Goal: Task Accomplishment & Management: Use online tool/utility

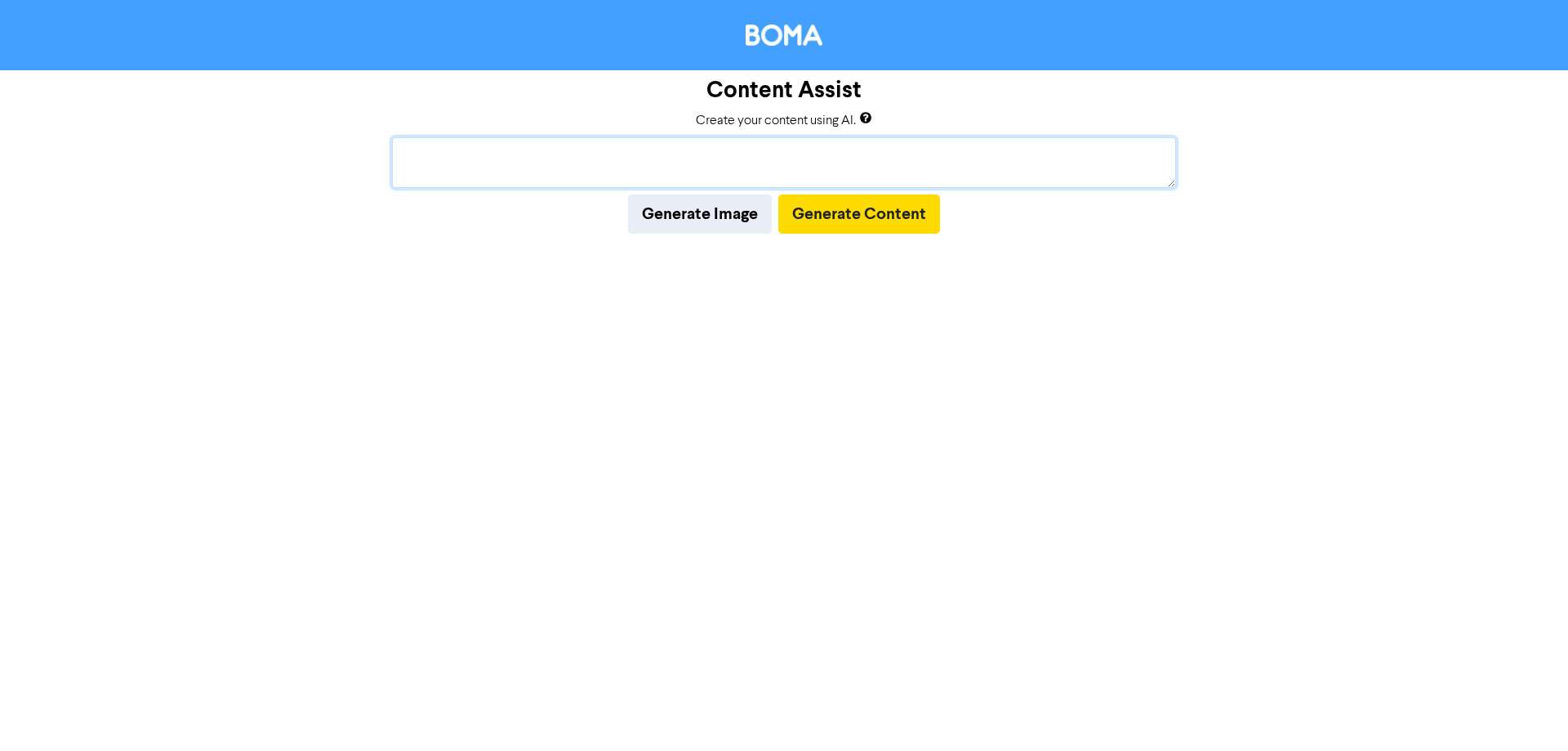
click at [494, 171] on textarea at bounding box center [784, 162] width 784 height 50
paste textarea "[DATE] tax return lodgements reminder"
type textarea "[DATE] tax return lodgements reminder"
click at [820, 214] on button "Generate Content" at bounding box center [859, 214] width 161 height 40
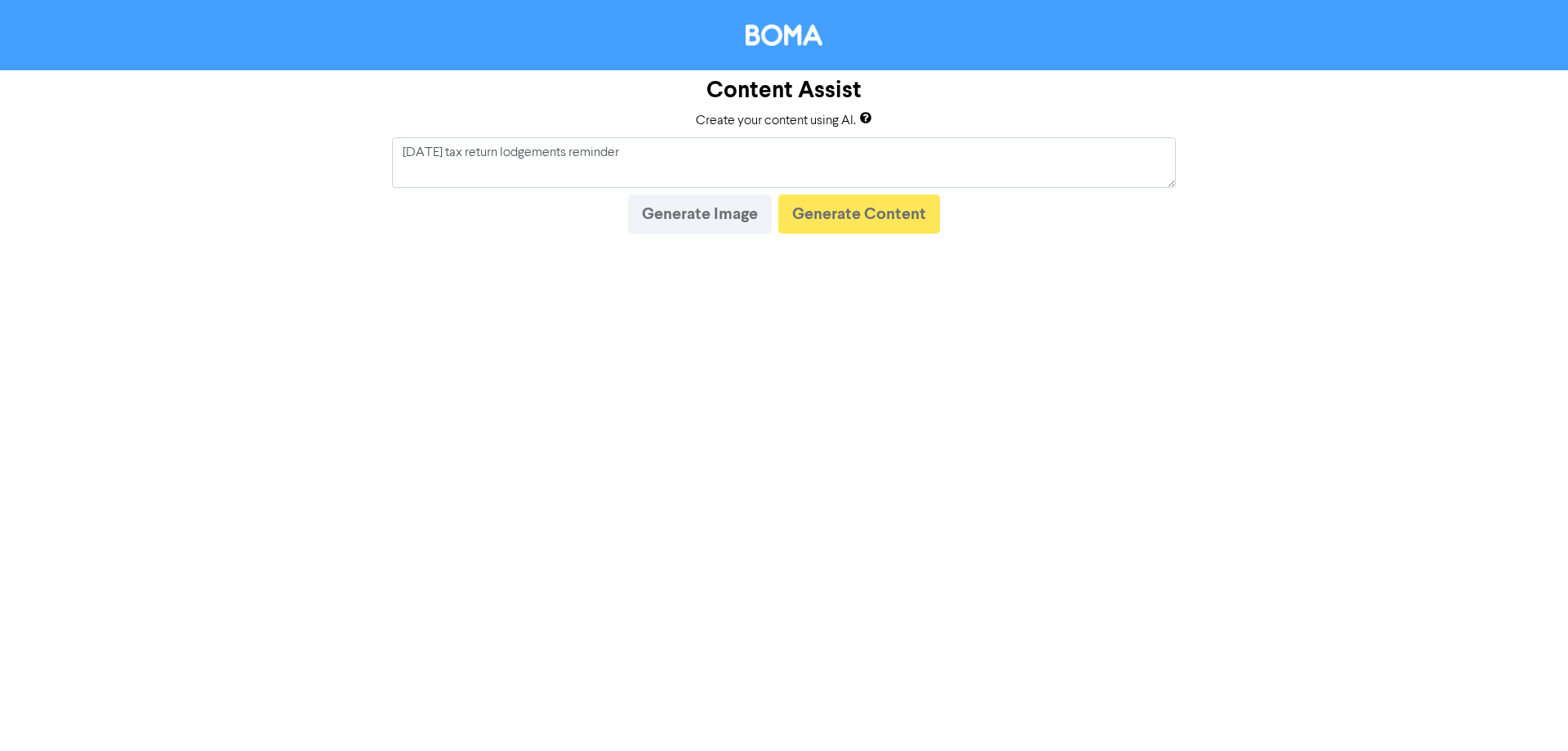
click at [1012, 262] on div "Content Assist Create your content using AI. [DATE] tax return lodgements remin…" at bounding box center [784, 375] width 1568 height 751
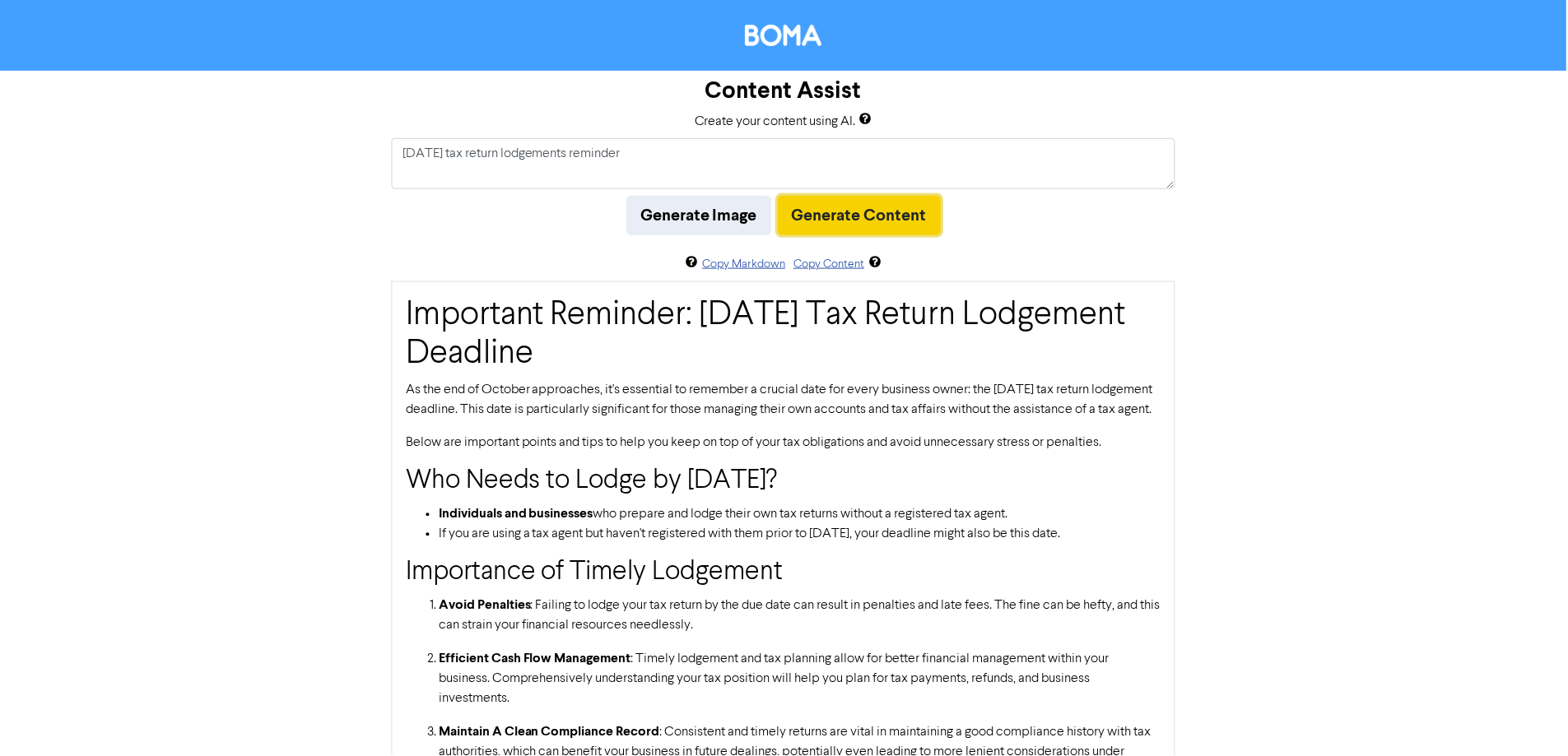
click at [839, 218] on button "Generate Content" at bounding box center [860, 215] width 163 height 40
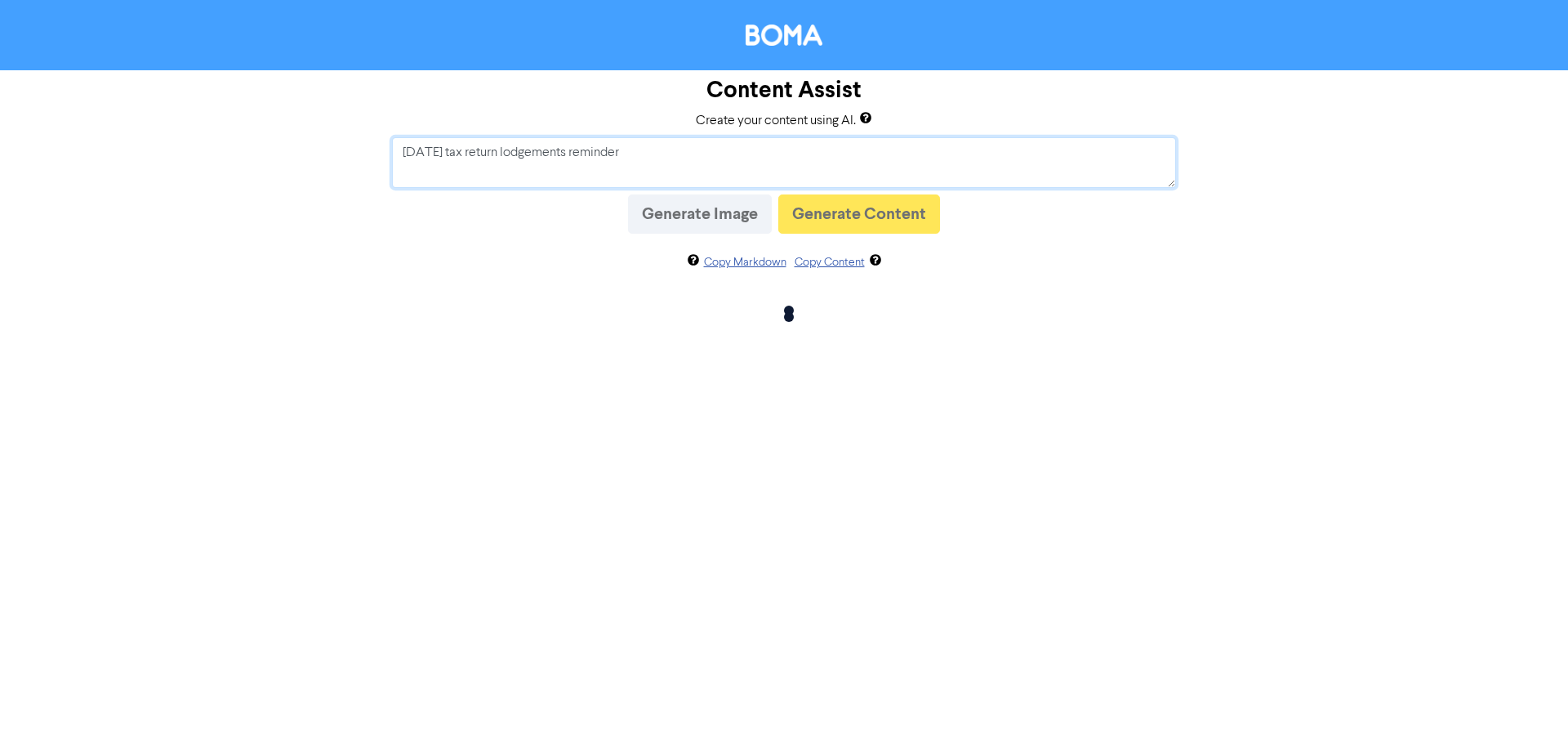
click at [684, 166] on textarea "[DATE] tax return lodgements reminder" at bounding box center [784, 162] width 784 height 50
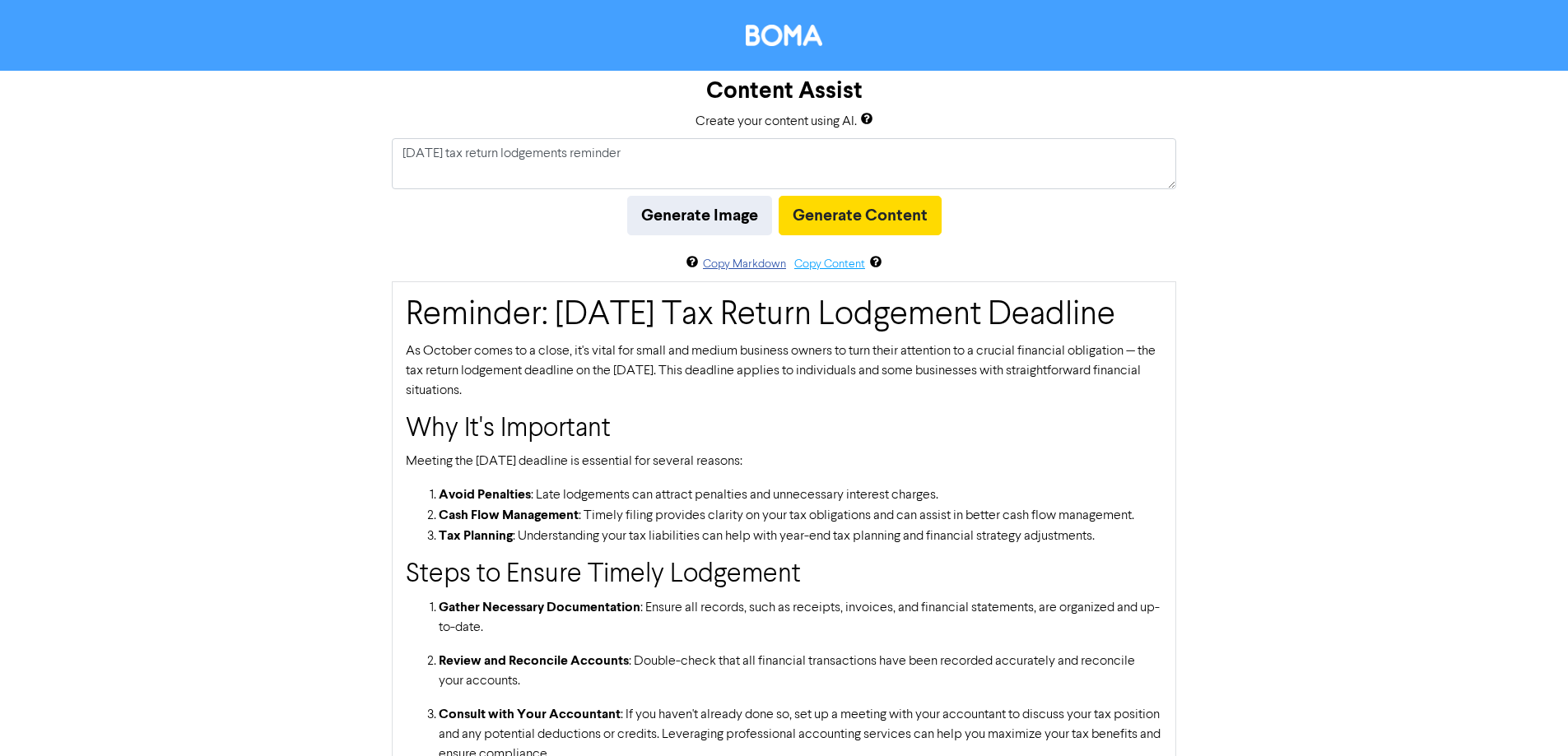
click at [813, 266] on button "Copy Content" at bounding box center [829, 264] width 72 height 19
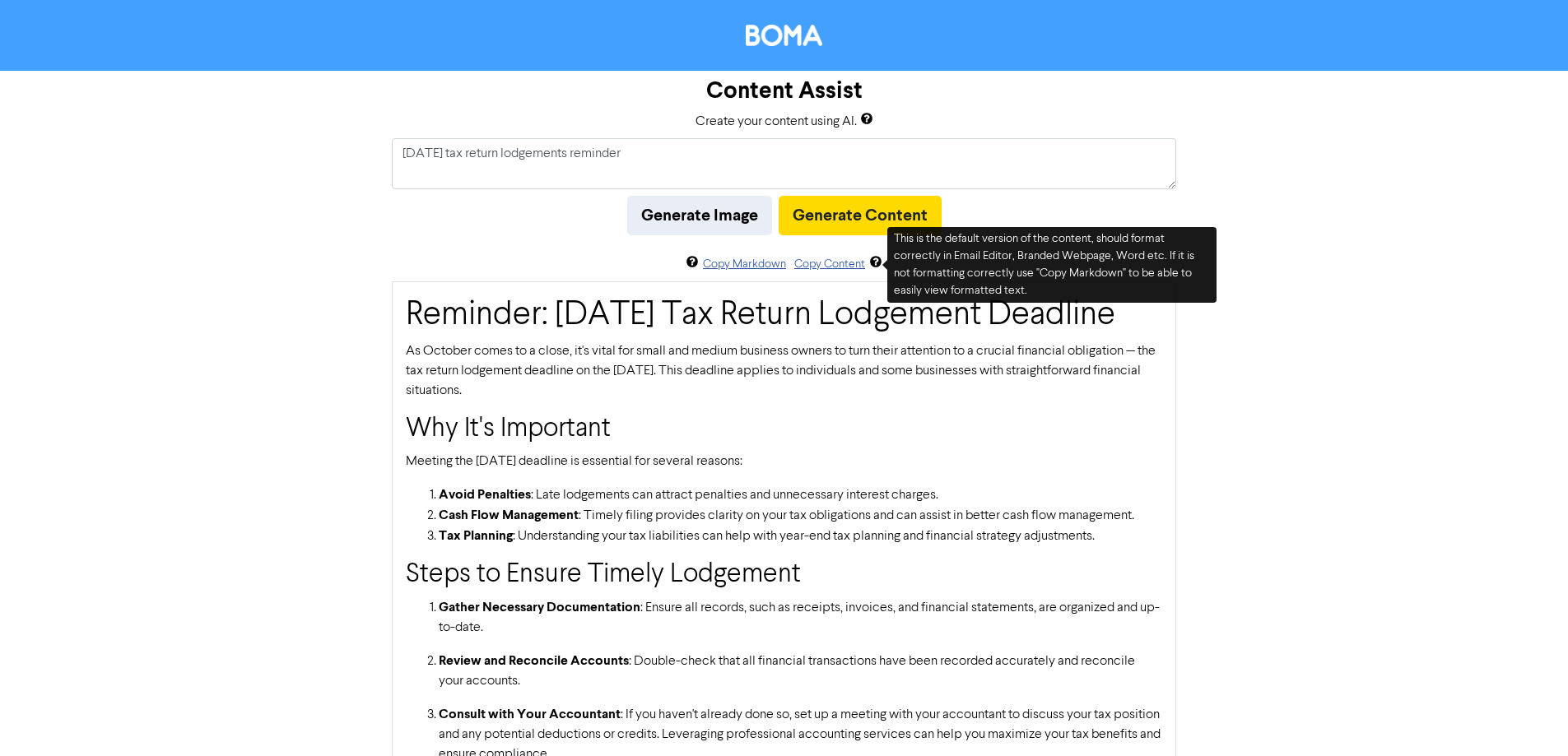
click at [873, 263] on icon at bounding box center [876, 265] width 14 height 14
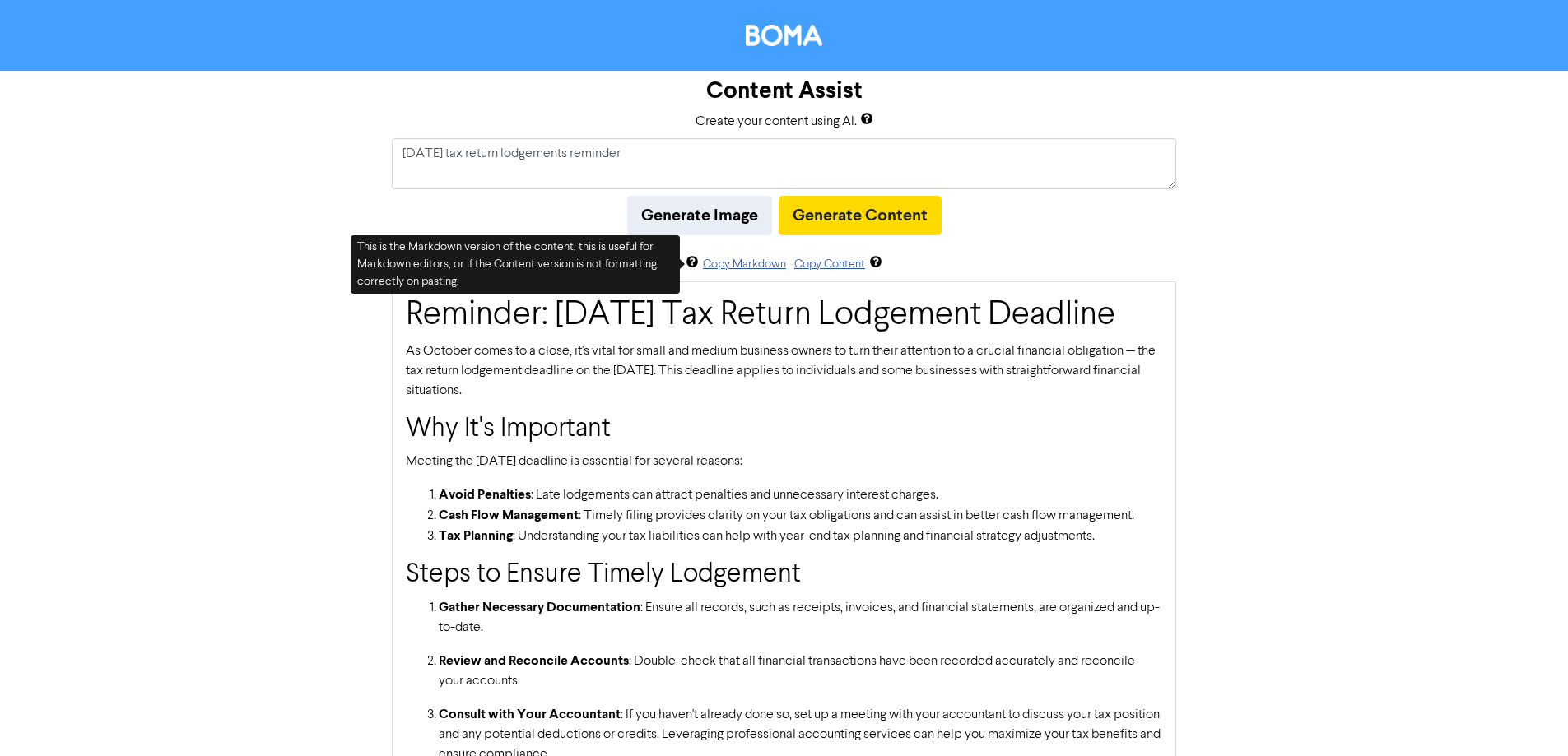
click at [692, 263] on icon at bounding box center [692, 265] width 14 height 14
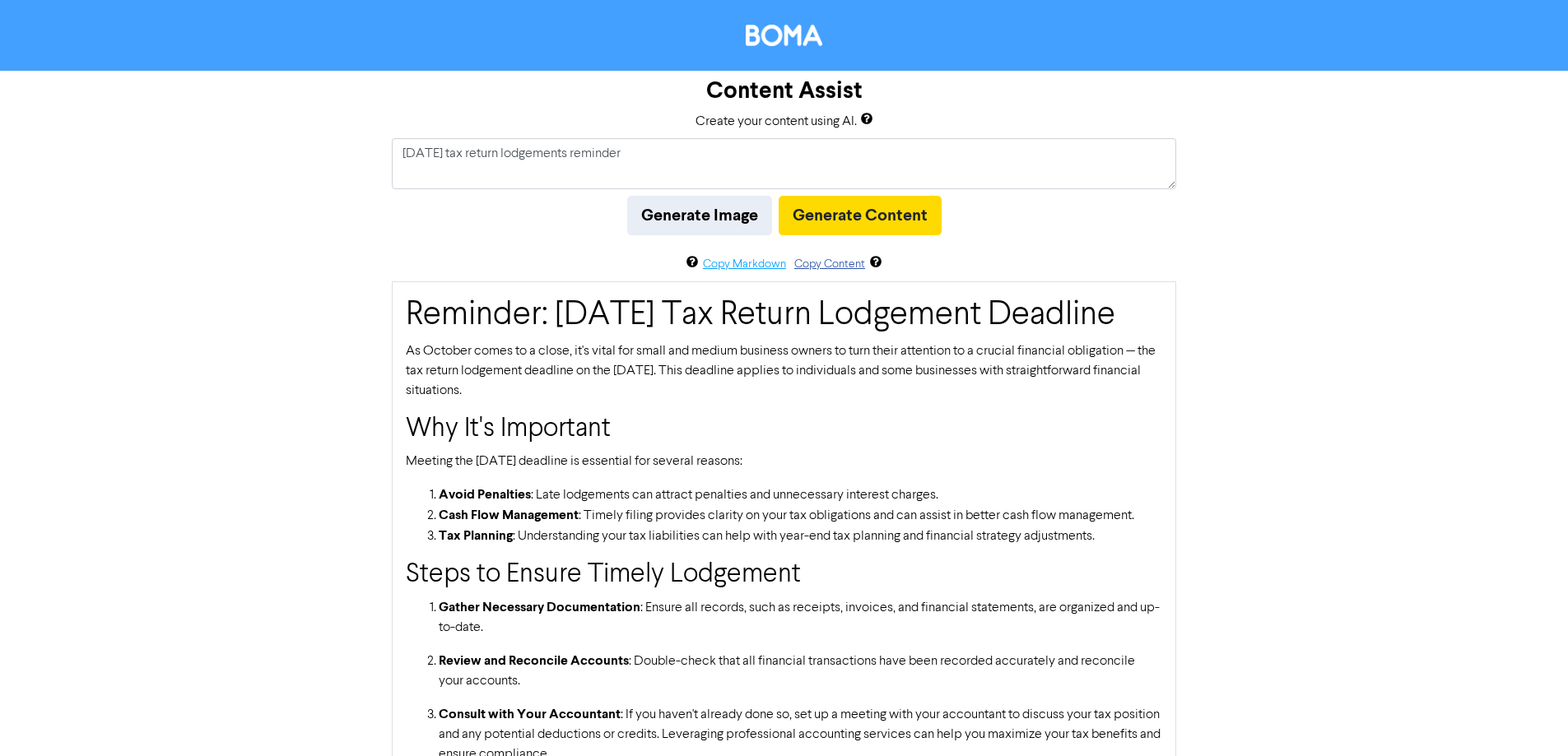
click at [734, 264] on button "Copy Markdown" at bounding box center [745, 264] width 85 height 19
click at [742, 267] on button "Copy Markdown" at bounding box center [745, 264] width 85 height 19
click at [809, 264] on button "Copy Content" at bounding box center [829, 264] width 72 height 19
click at [800, 23] on div at bounding box center [784, 36] width 1568 height 71
click at [792, 45] on img at bounding box center [784, 35] width 77 height 21
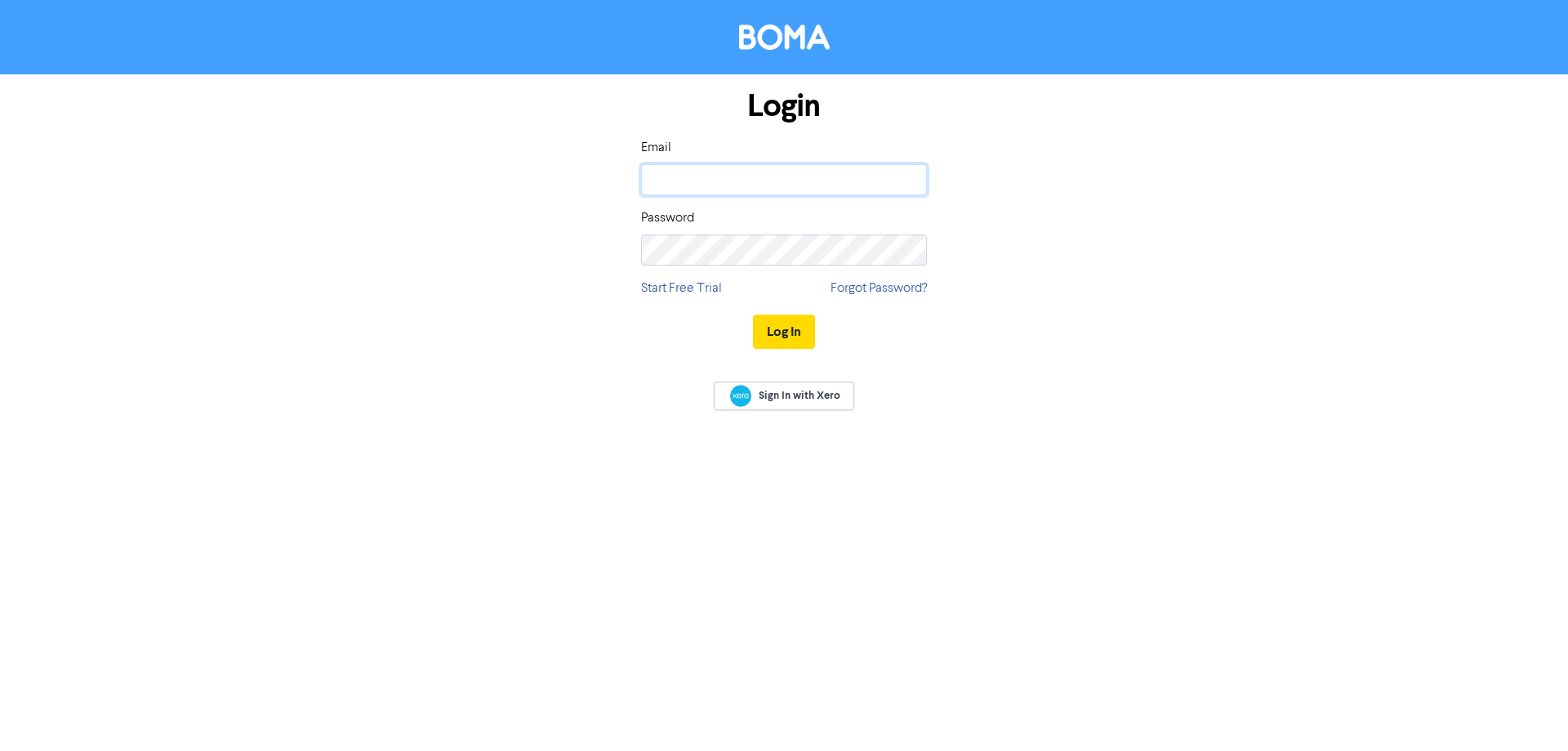
click at [709, 179] on input "email" at bounding box center [784, 179] width 286 height 31
type input "[PERSON_NAME][EMAIL_ADDRESS][DOMAIN_NAME]"
click at [753, 315] on button "Log In" at bounding box center [784, 331] width 62 height 34
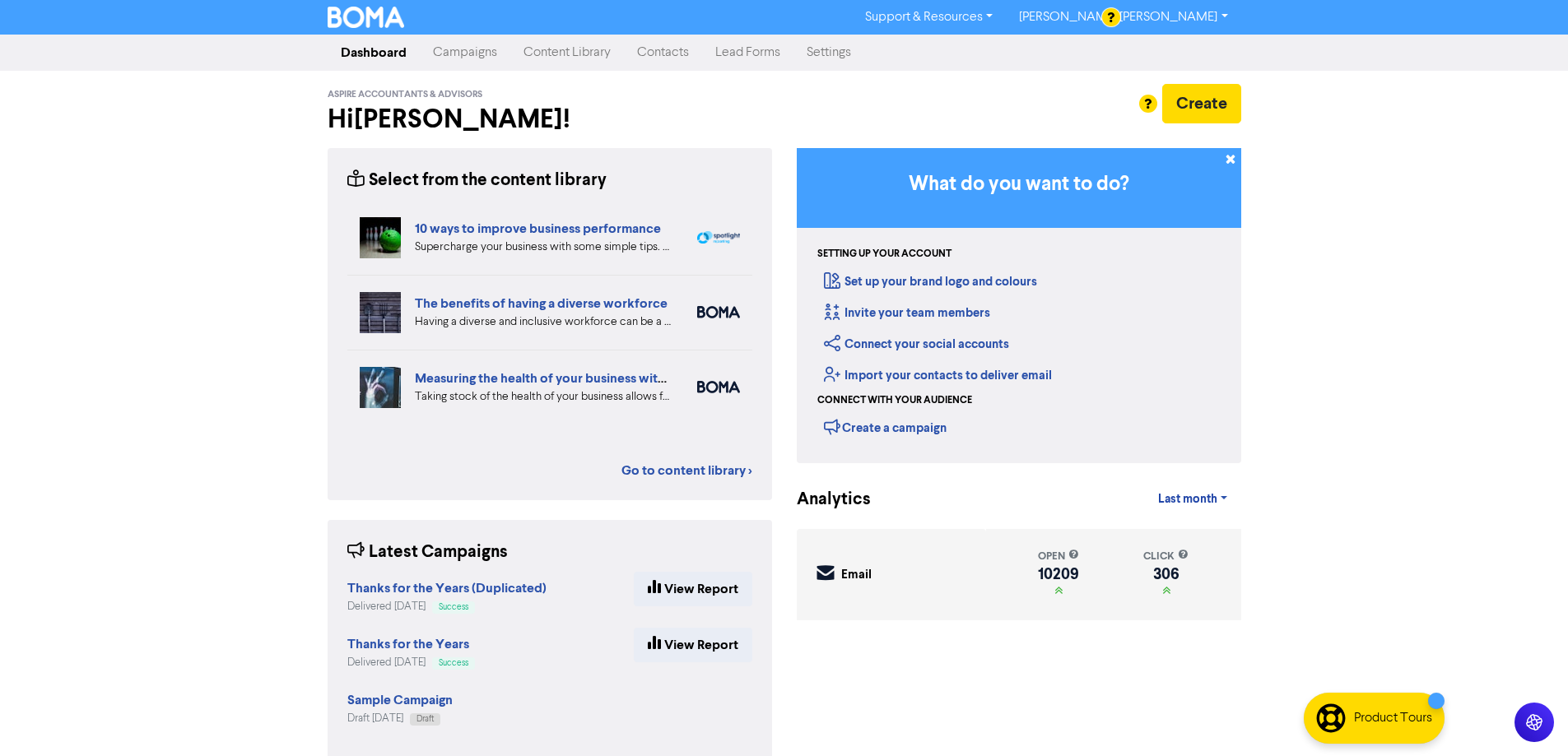
click at [468, 53] on link "Campaigns" at bounding box center [464, 52] width 91 height 33
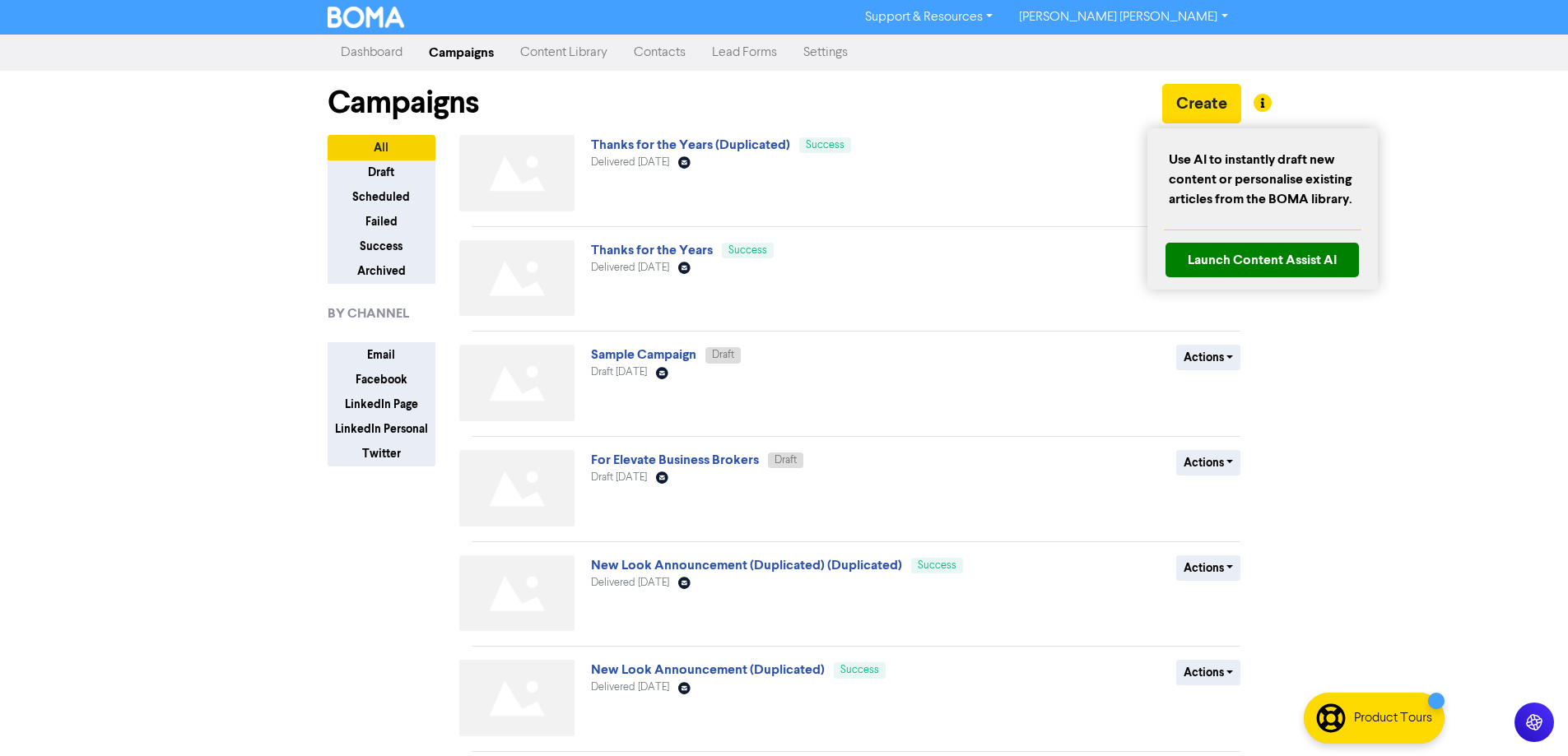
click at [1218, 103] on div at bounding box center [784, 378] width 1568 height 756
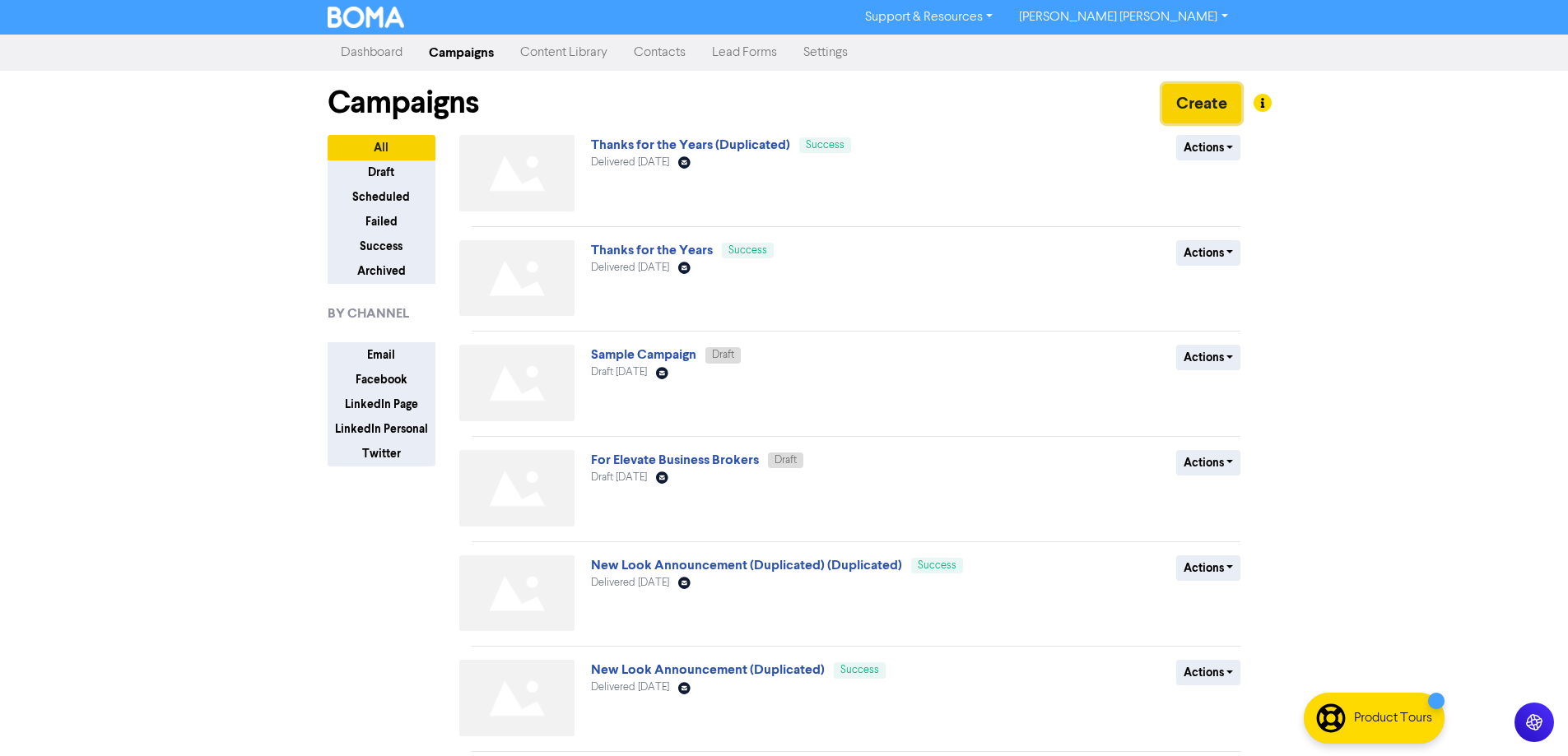
click at [1193, 105] on button "Create" at bounding box center [1201, 103] width 79 height 40
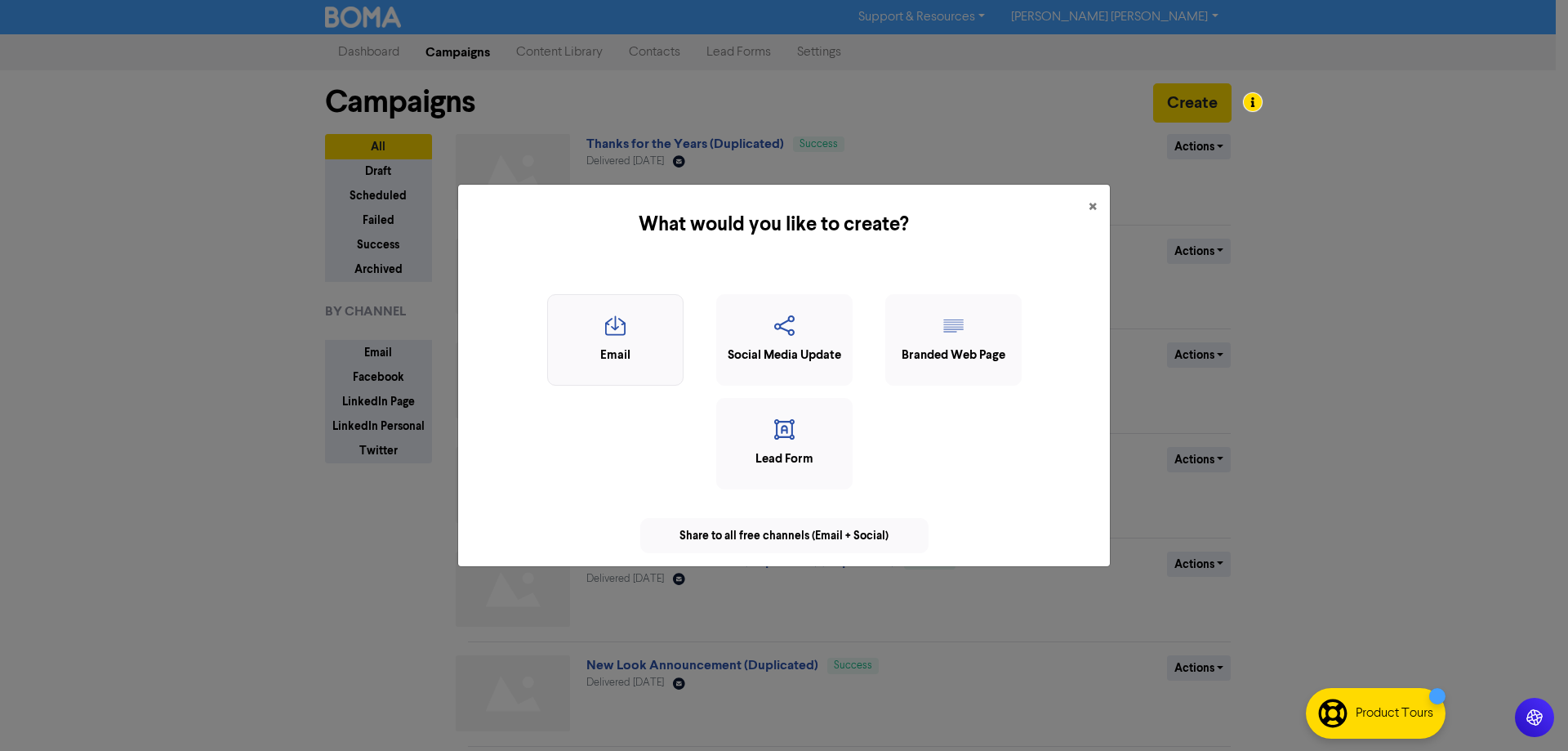
click at [620, 330] on icon "button" at bounding box center [615, 331] width 119 height 31
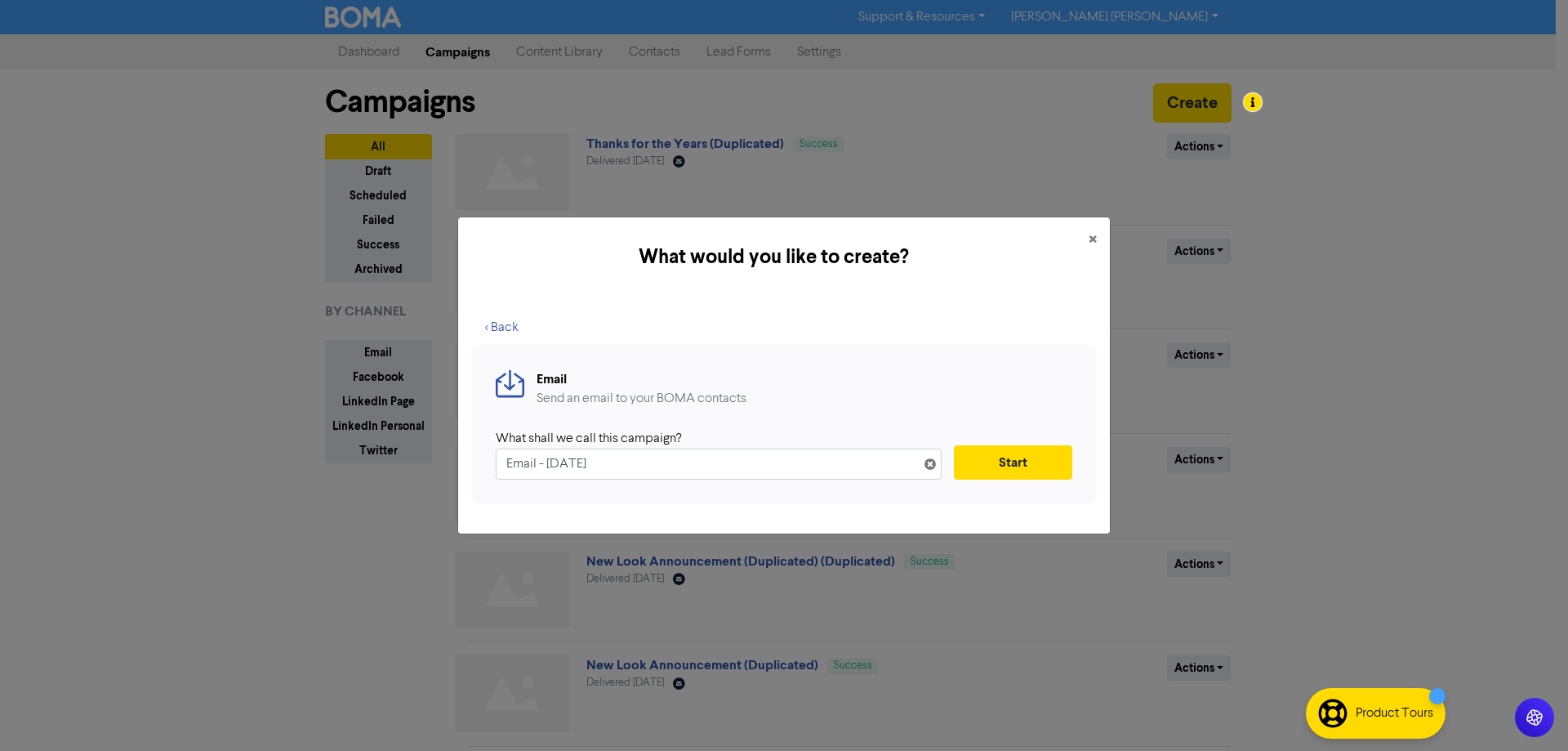
drag, startPoint x: 606, startPoint y: 457, endPoint x: 358, endPoint y: 436, distance: 248.9
click at [358, 436] on div "What would you like to create? × < Back Email Send an email to your BOMA contac…" at bounding box center [784, 375] width 1568 height 751
type input "[DATE] Tax Return Lodgement Deadline"
click at [1028, 458] on button "Start" at bounding box center [1013, 462] width 119 height 34
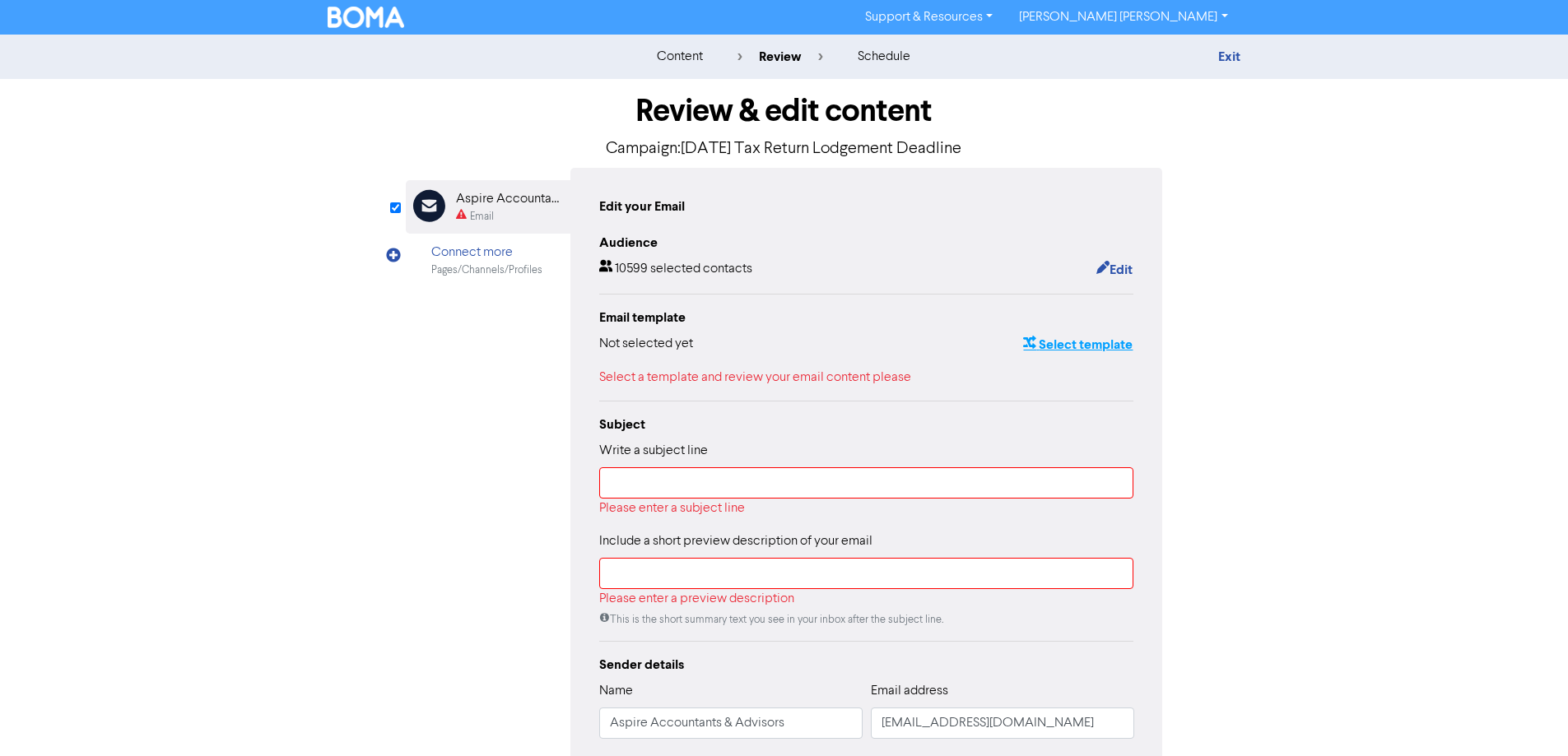
click at [1064, 346] on button "Select template" at bounding box center [1078, 344] width 111 height 21
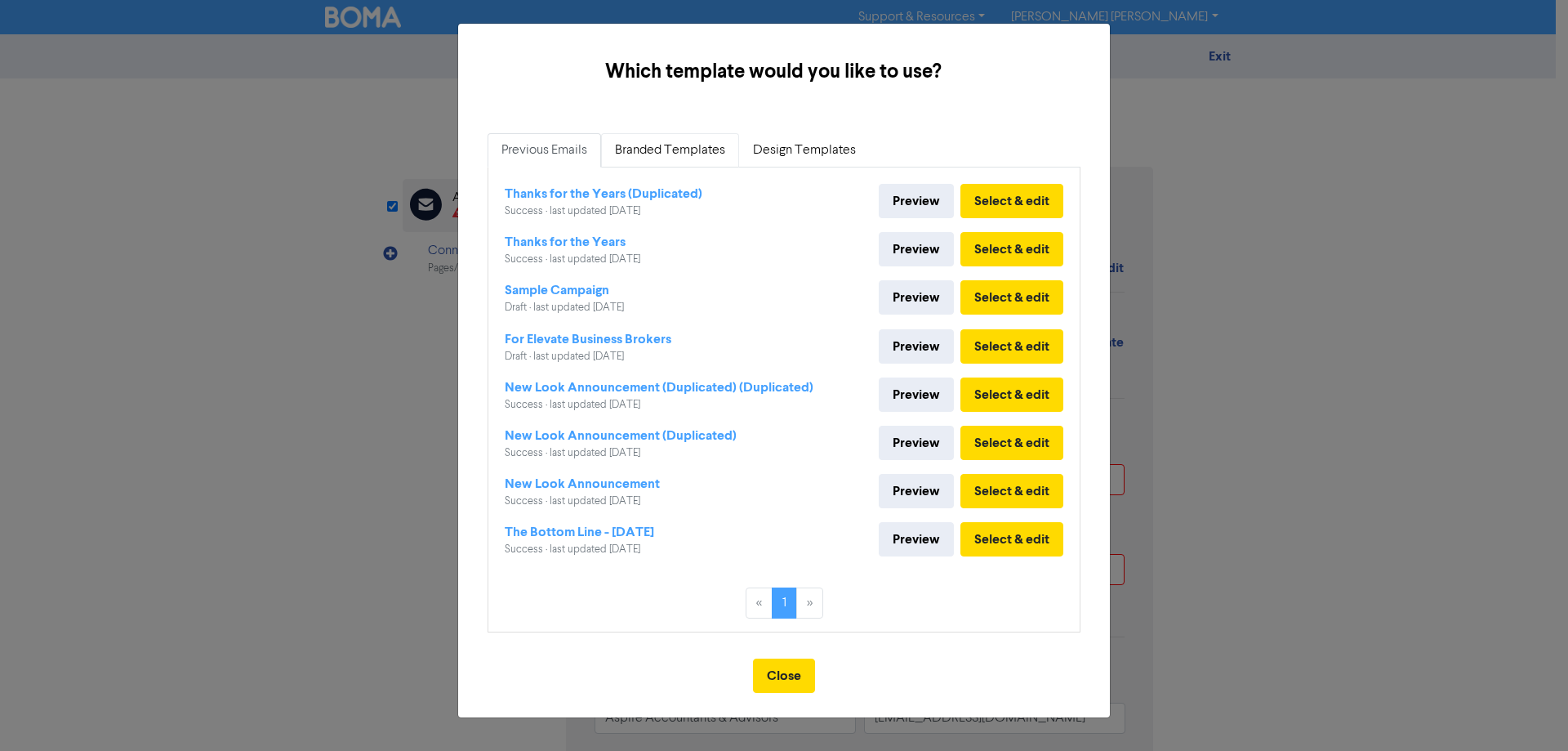
click at [674, 156] on link "Branded Templates" at bounding box center [670, 150] width 138 height 34
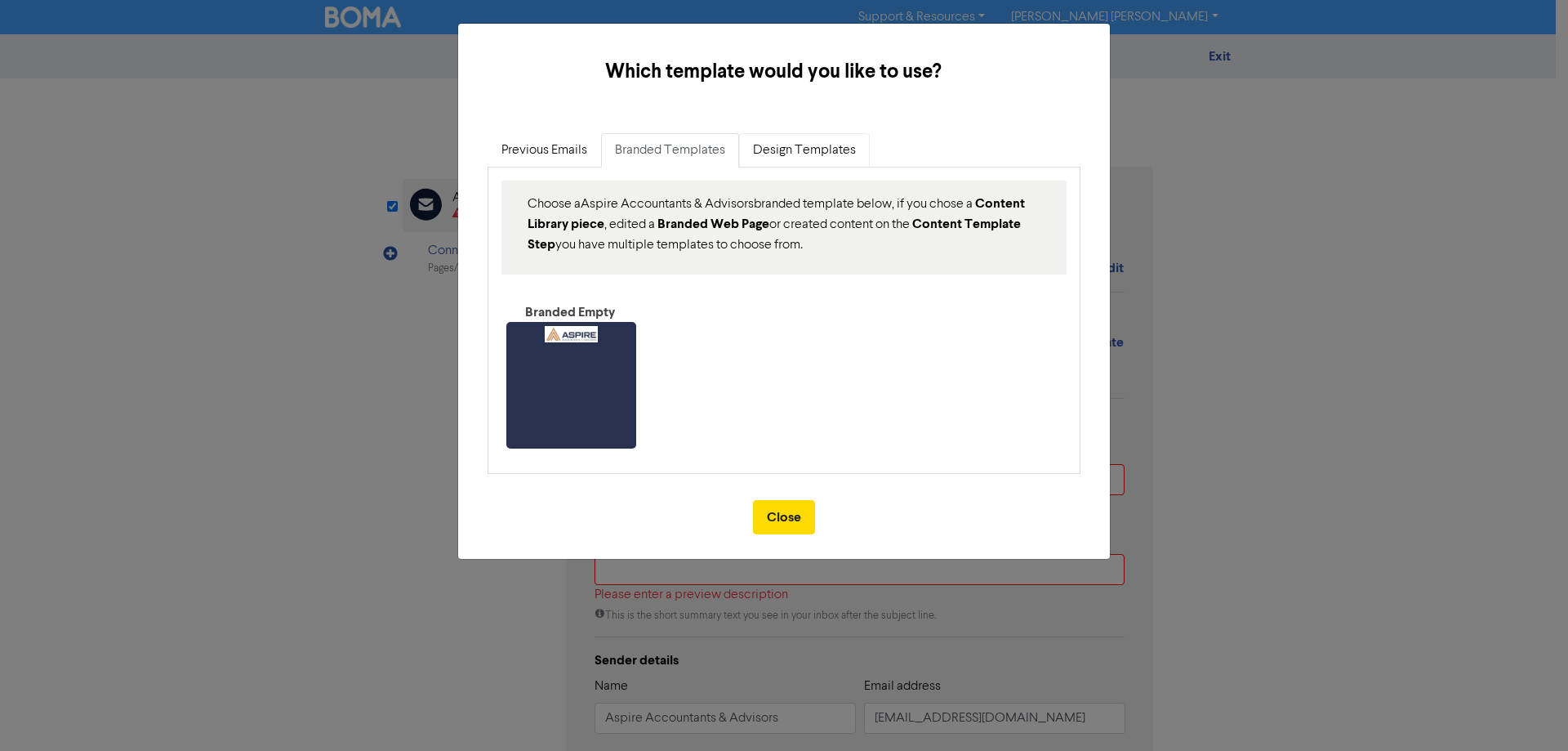
click at [824, 145] on link "Design Templates" at bounding box center [804, 150] width 130 height 34
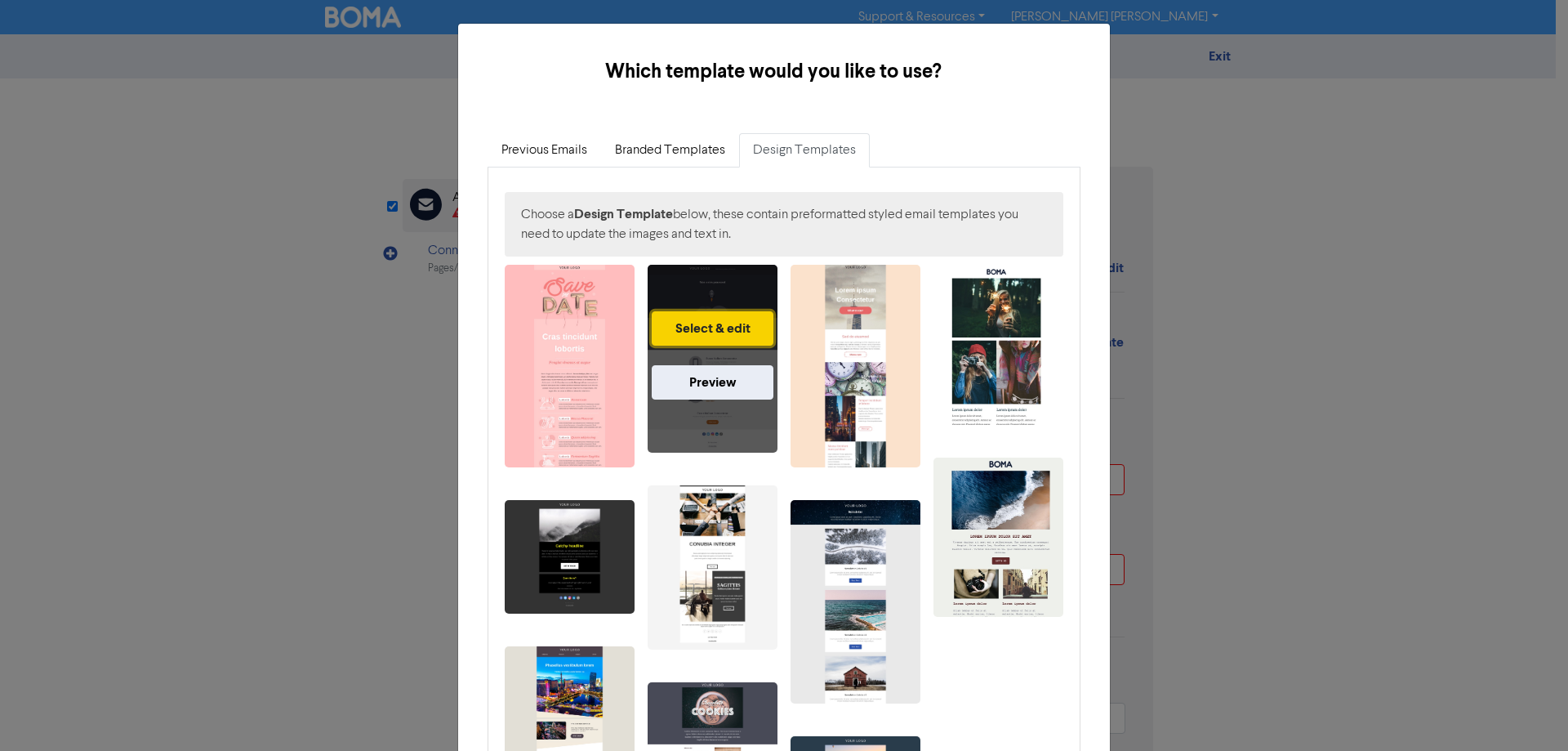
click at [742, 327] on button "Select & edit" at bounding box center [712, 328] width 122 height 34
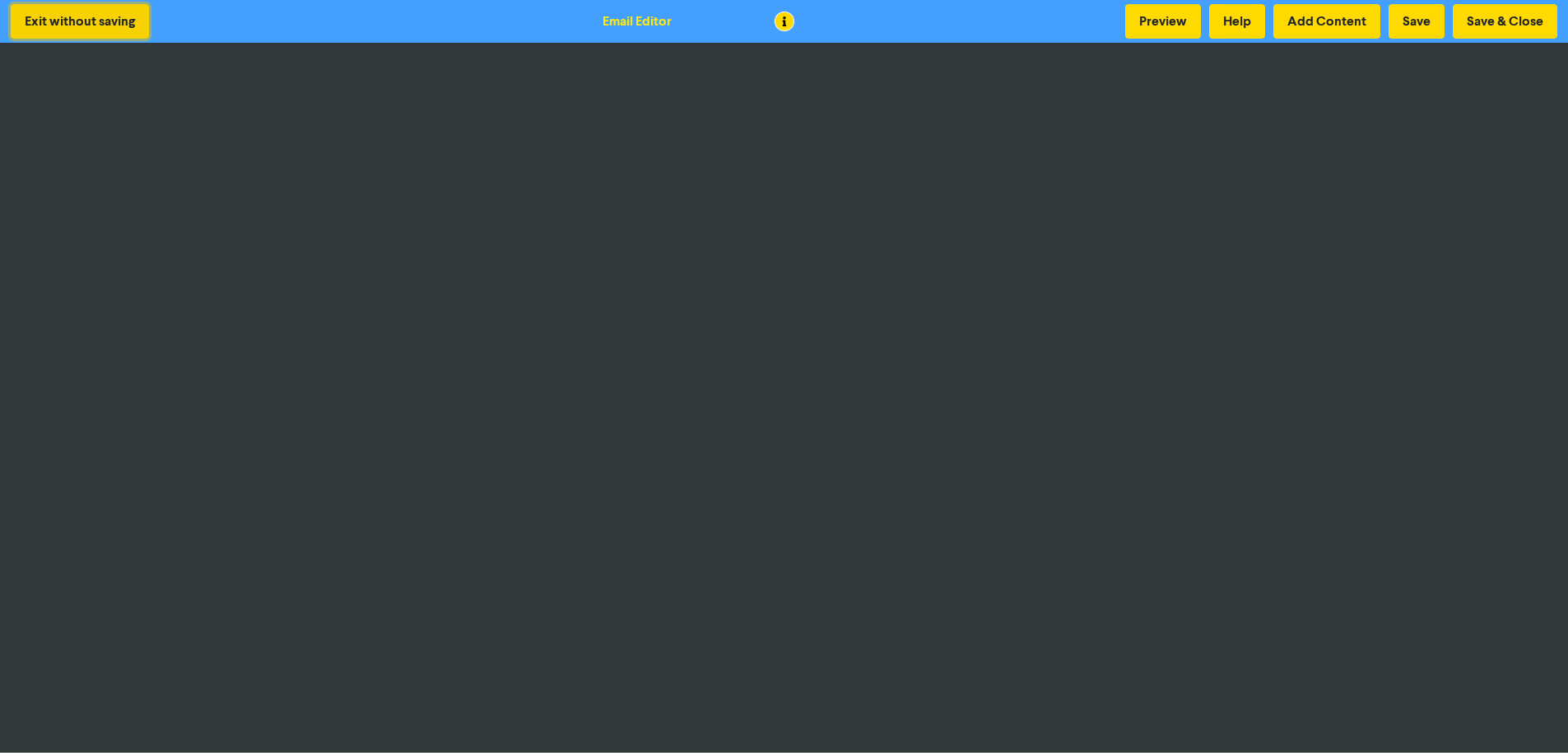
click at [51, 18] on button "Exit without saving" at bounding box center [80, 21] width 138 height 35
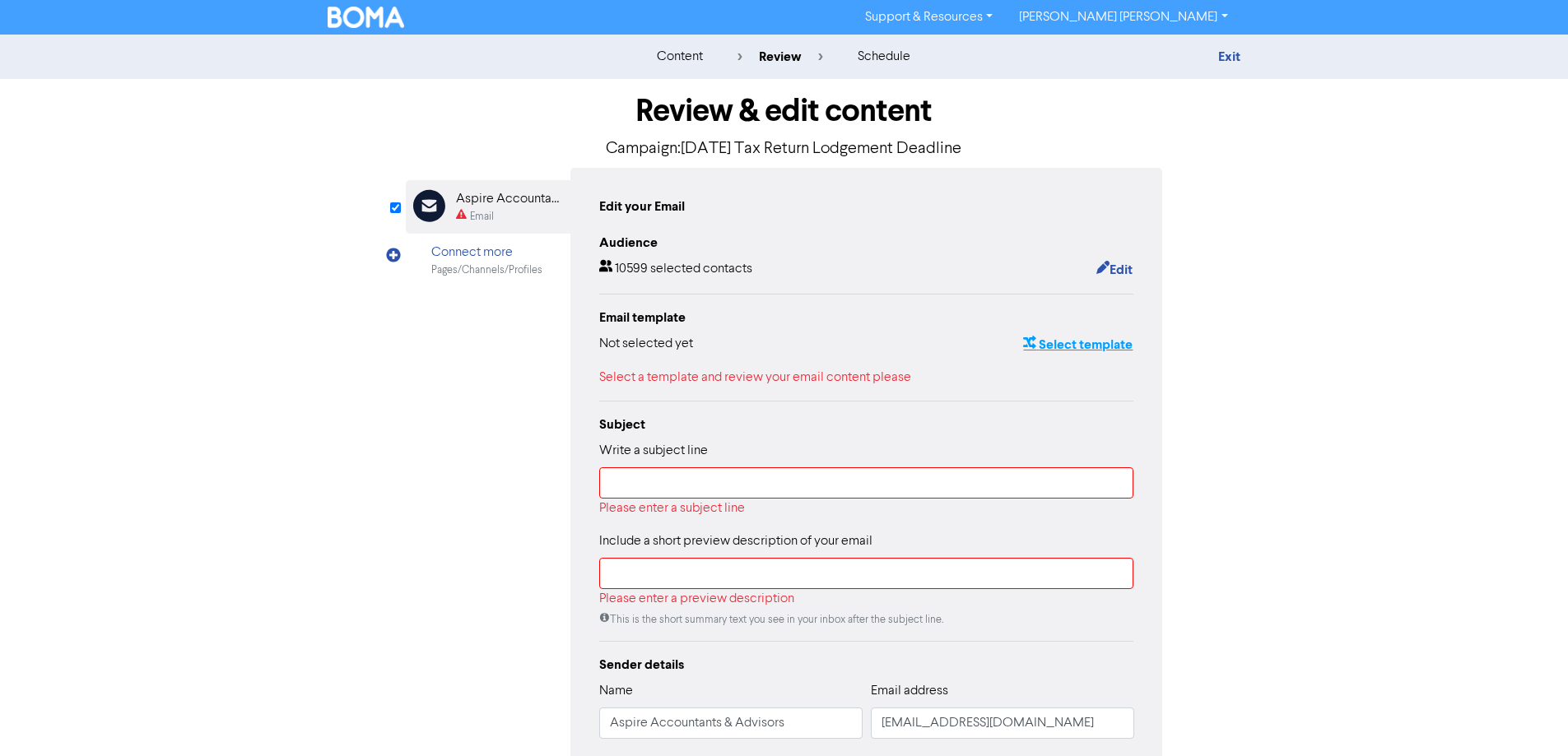
click at [1057, 345] on button "Select template" at bounding box center [1078, 344] width 111 height 21
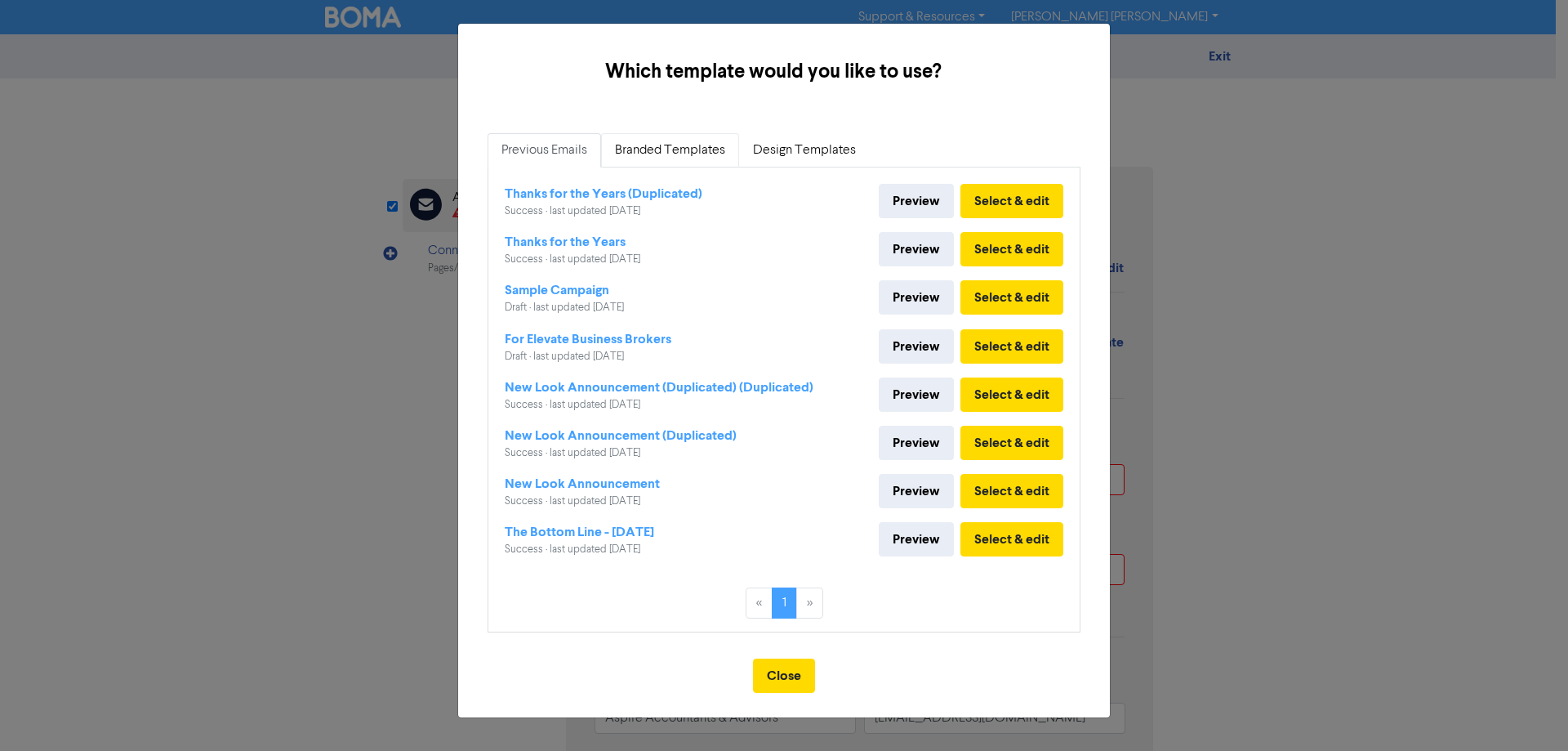
click at [681, 151] on link "Branded Templates" at bounding box center [670, 150] width 138 height 34
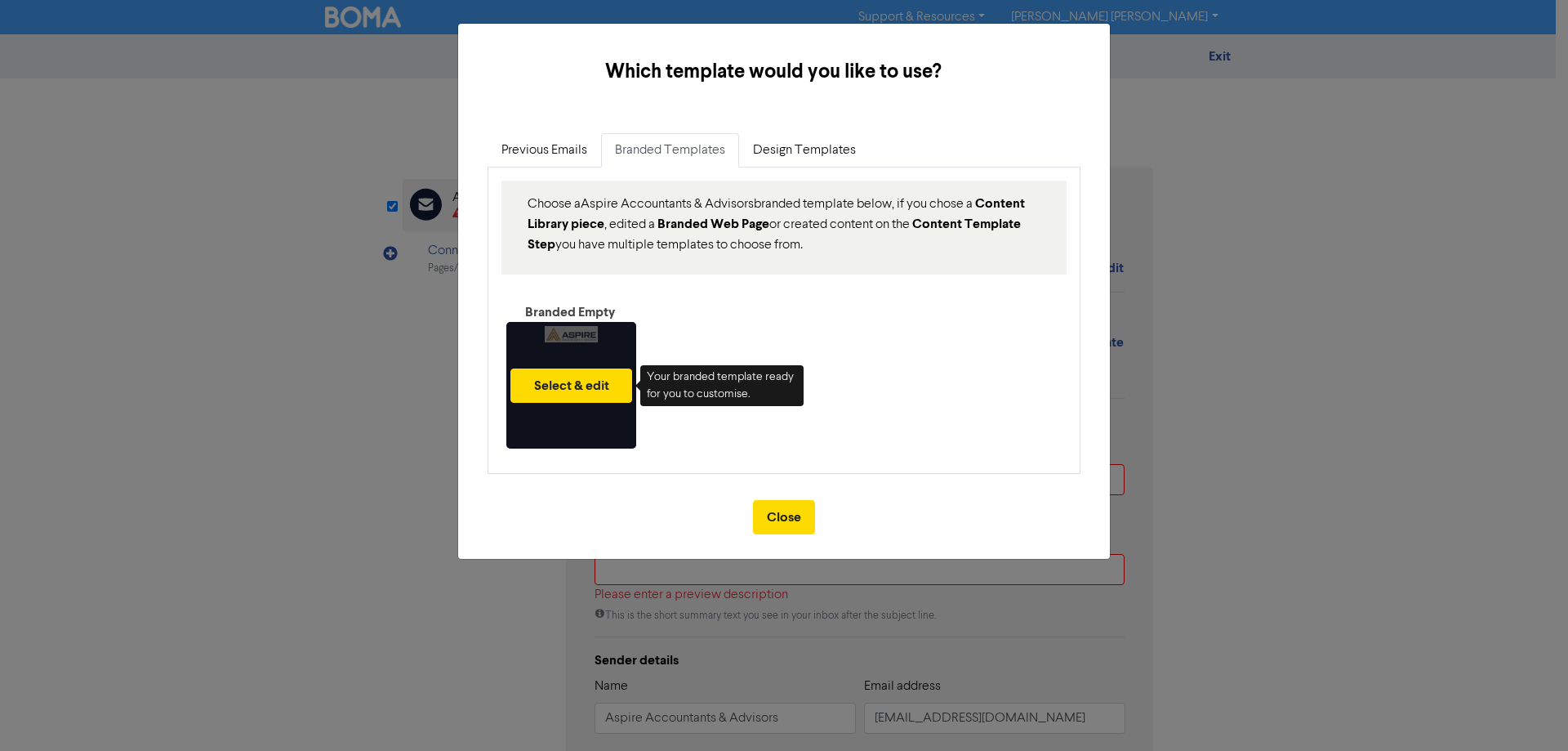
click at [575, 405] on div "Select & edit" at bounding box center [571, 385] width 129 height 127
click at [584, 386] on button "Select & edit" at bounding box center [571, 385] width 122 height 34
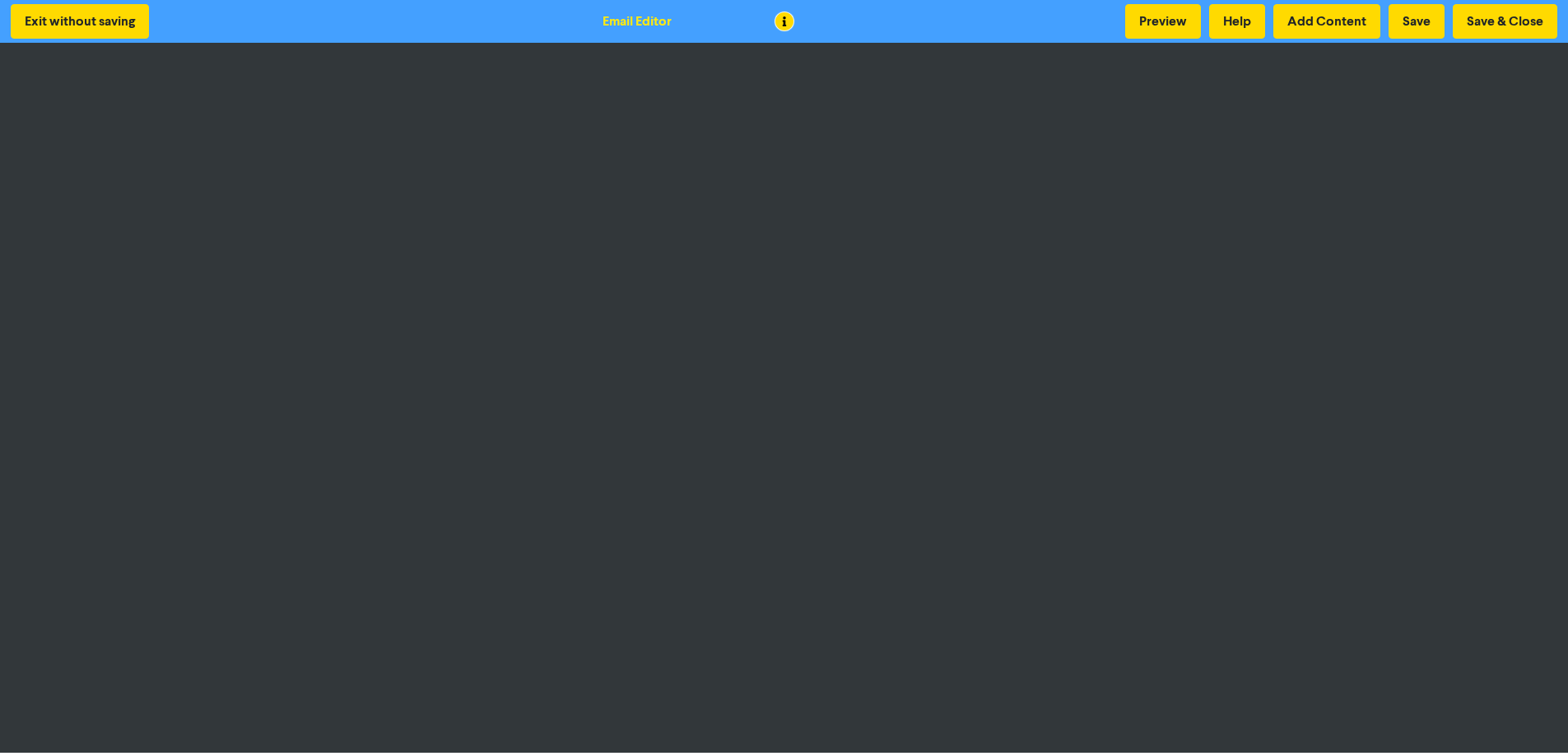
scroll to position [2, 0]
